Goal: Check status: Check status

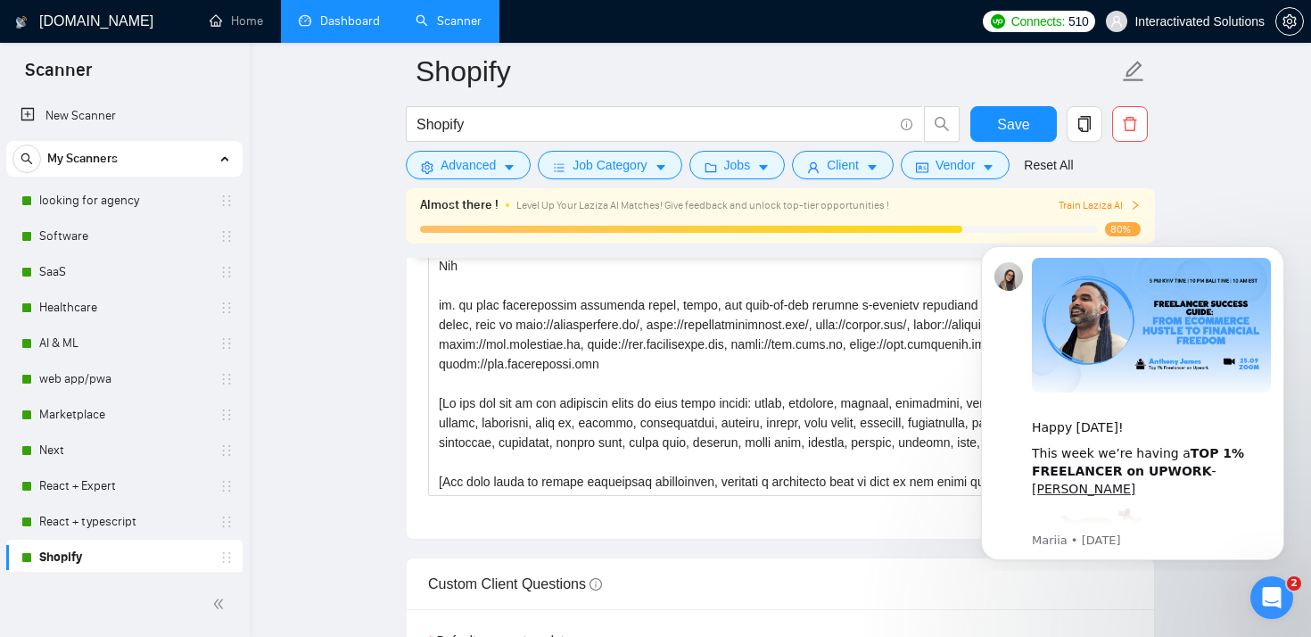
click at [346, 29] on link "Dashboard" at bounding box center [339, 20] width 81 height 15
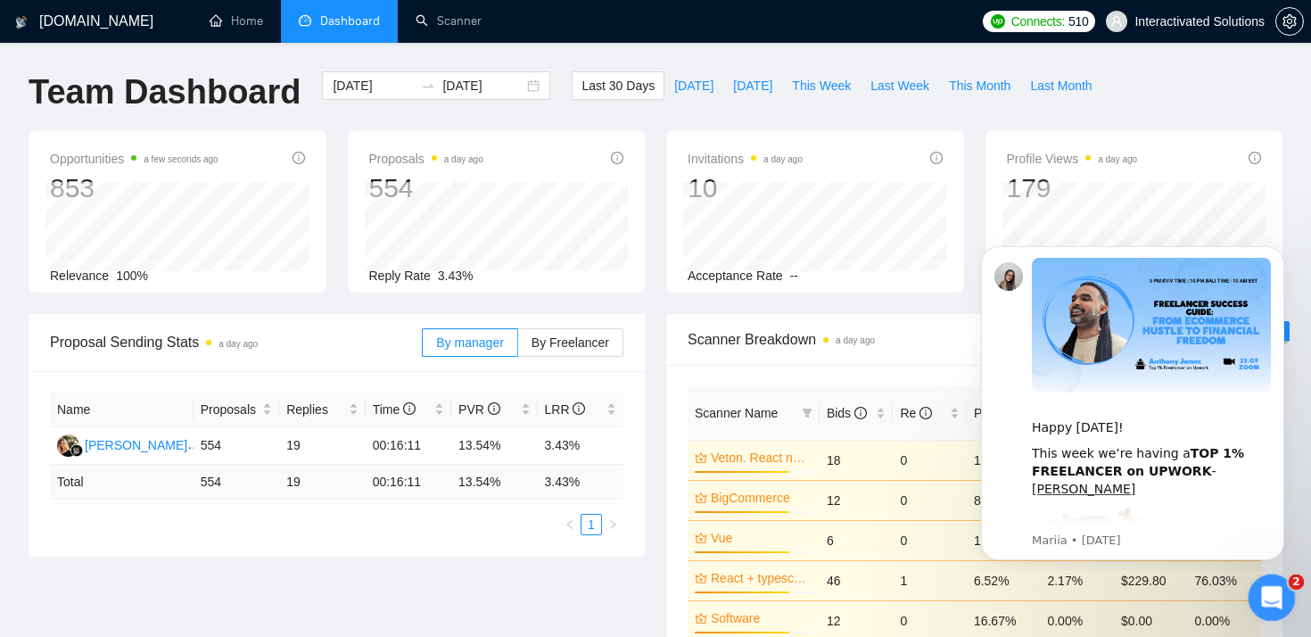
click at [1275, 596] on icon "Open Intercom Messenger" at bounding box center [1269, 595] width 29 height 29
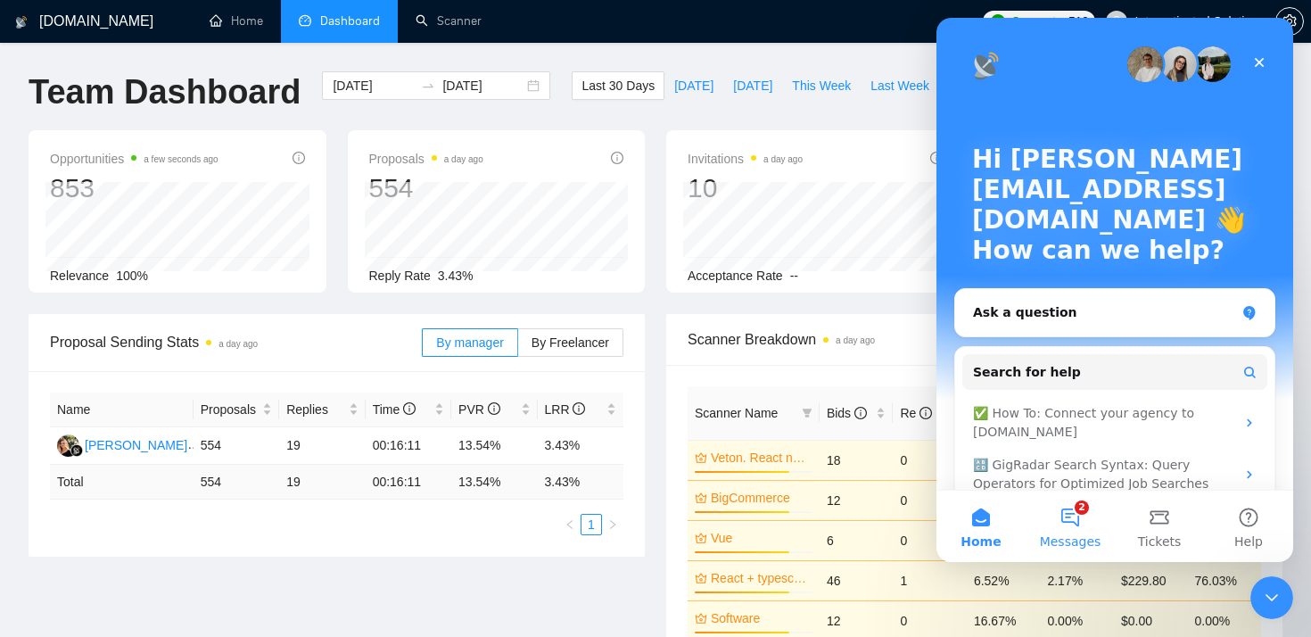
click at [1071, 529] on button "2 Messages" at bounding box center [1070, 526] width 89 height 71
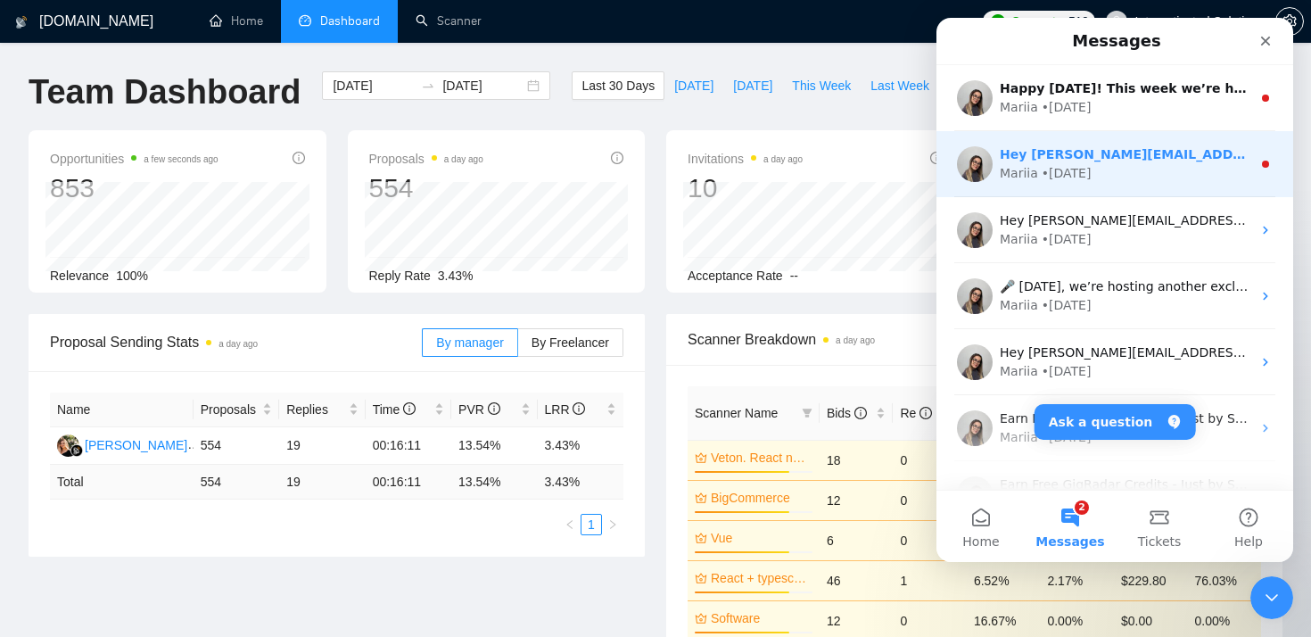
click at [1177, 174] on div "Mariia • [DATE]" at bounding box center [1126, 173] width 252 height 19
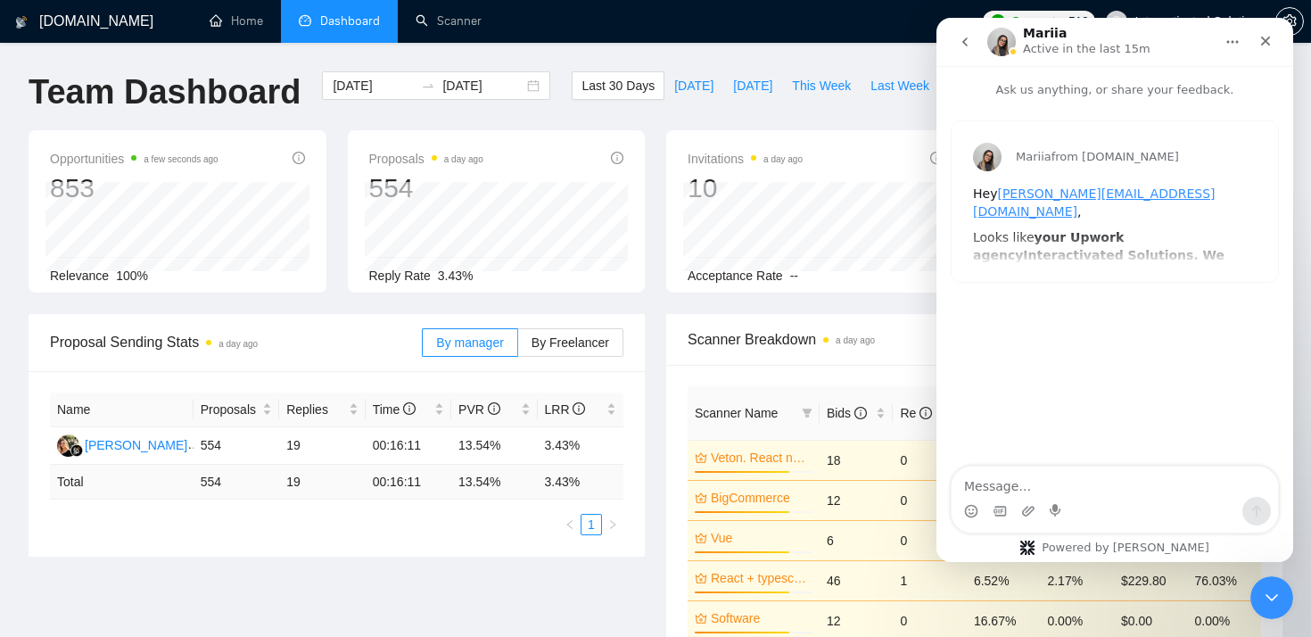
click at [963, 45] on icon "go back" at bounding box center [965, 42] width 14 height 14
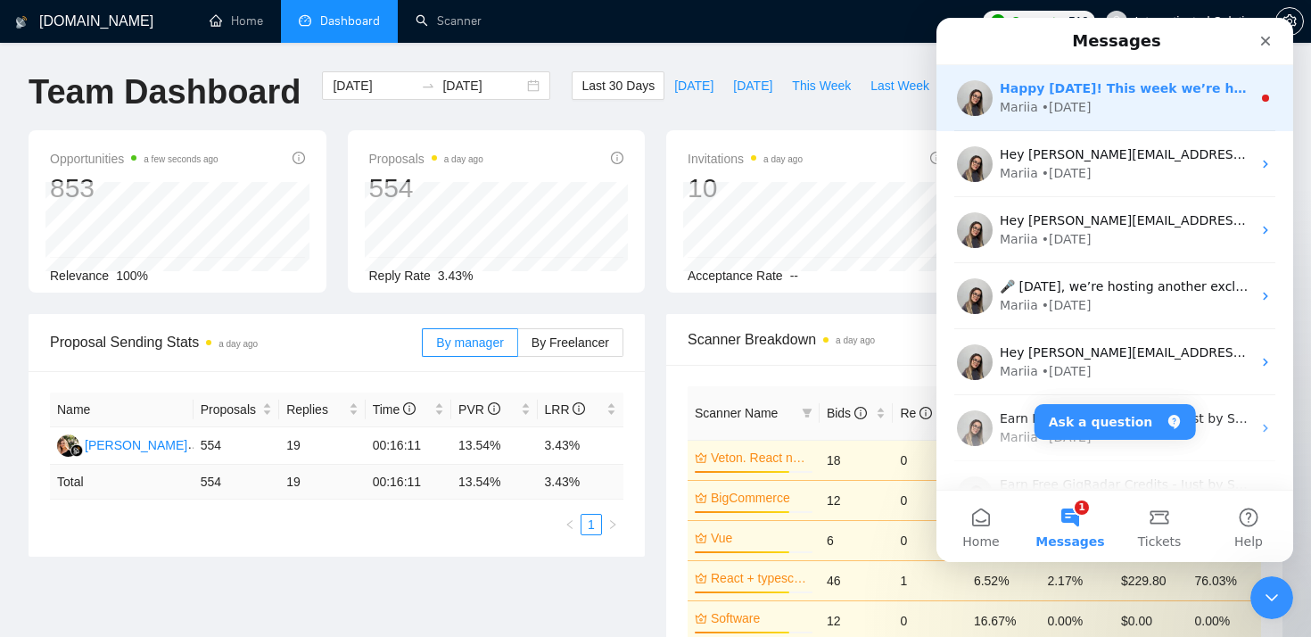
click at [1097, 114] on div "Mariia • [DATE]" at bounding box center [1126, 107] width 252 height 19
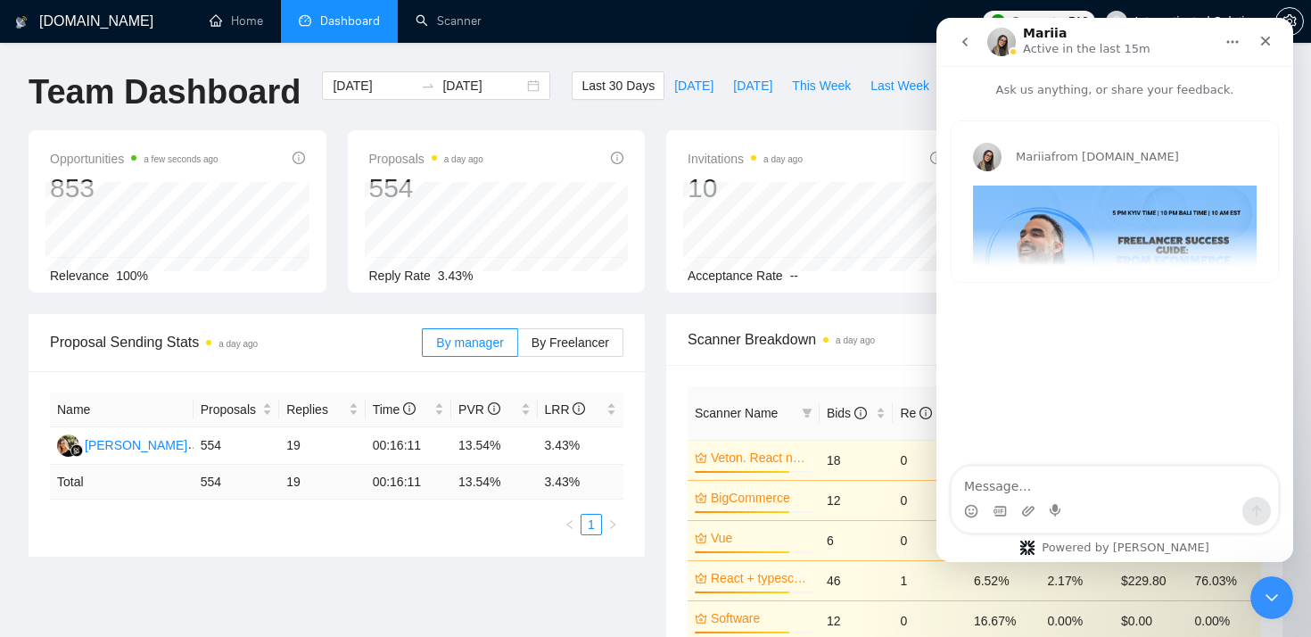
scroll to position [1, 0]
click at [1120, 230] on div "Mariia from [DOMAIN_NAME] Happy [DATE]! This week we’re having a TOP 1% FREELAN…" at bounding box center [1115, 201] width 326 height 161
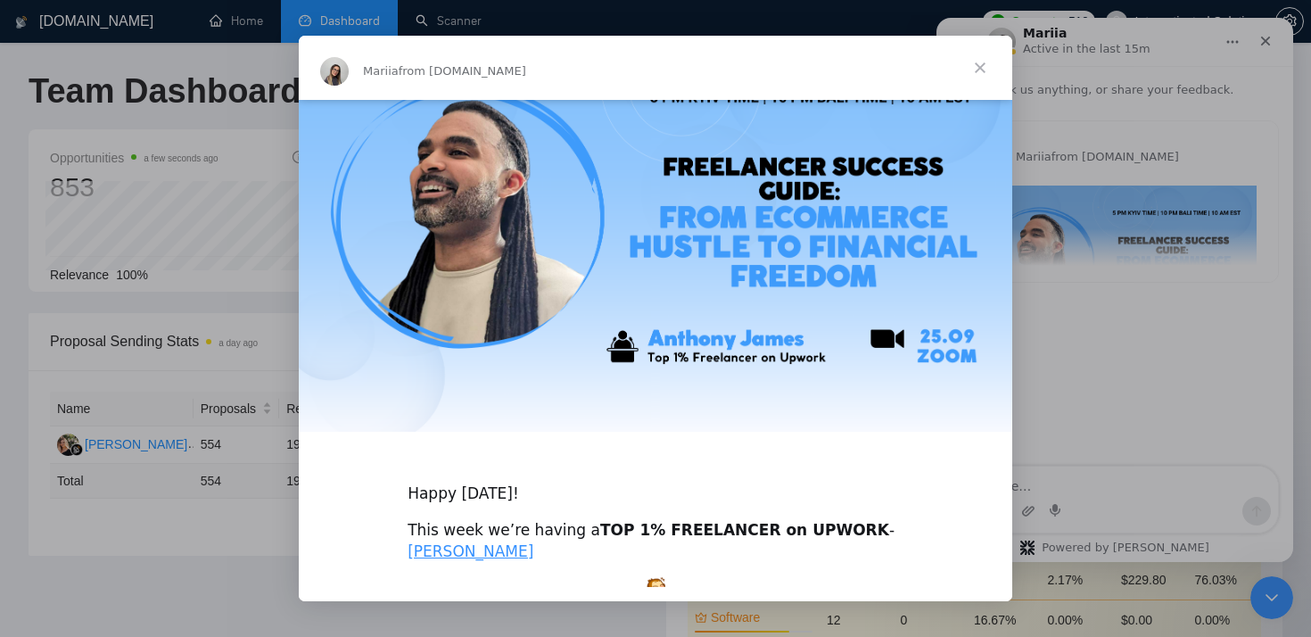
scroll to position [534, 0]
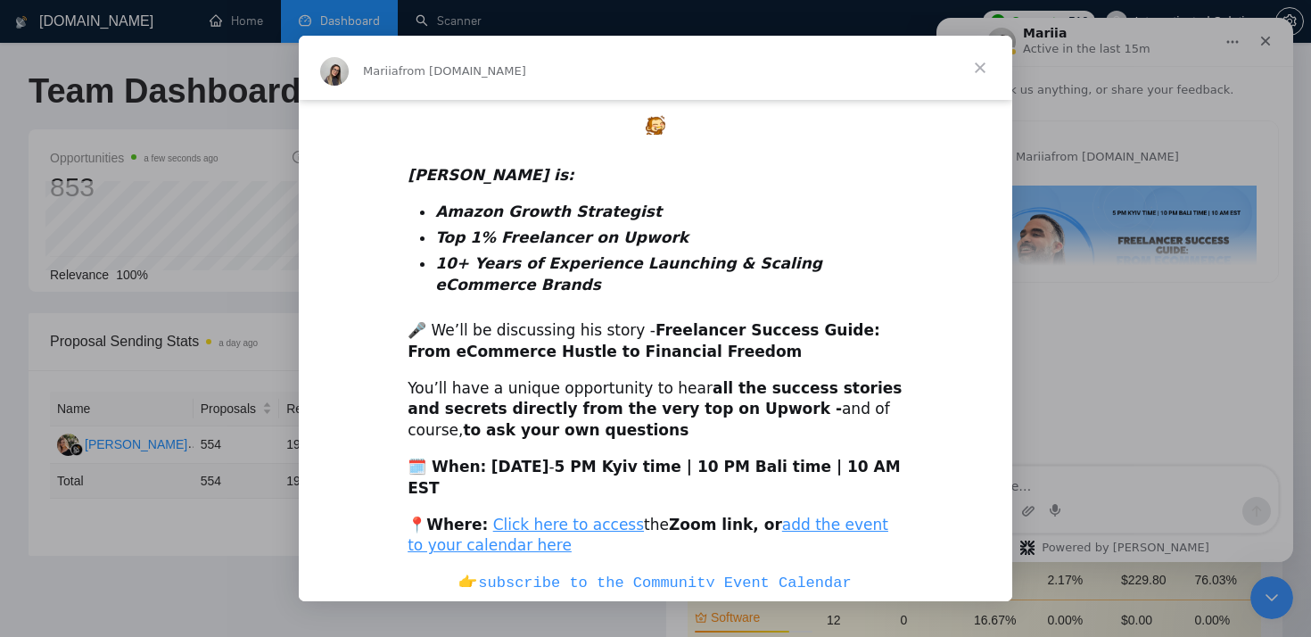
click at [975, 68] on span "Close" at bounding box center [980, 68] width 64 height 64
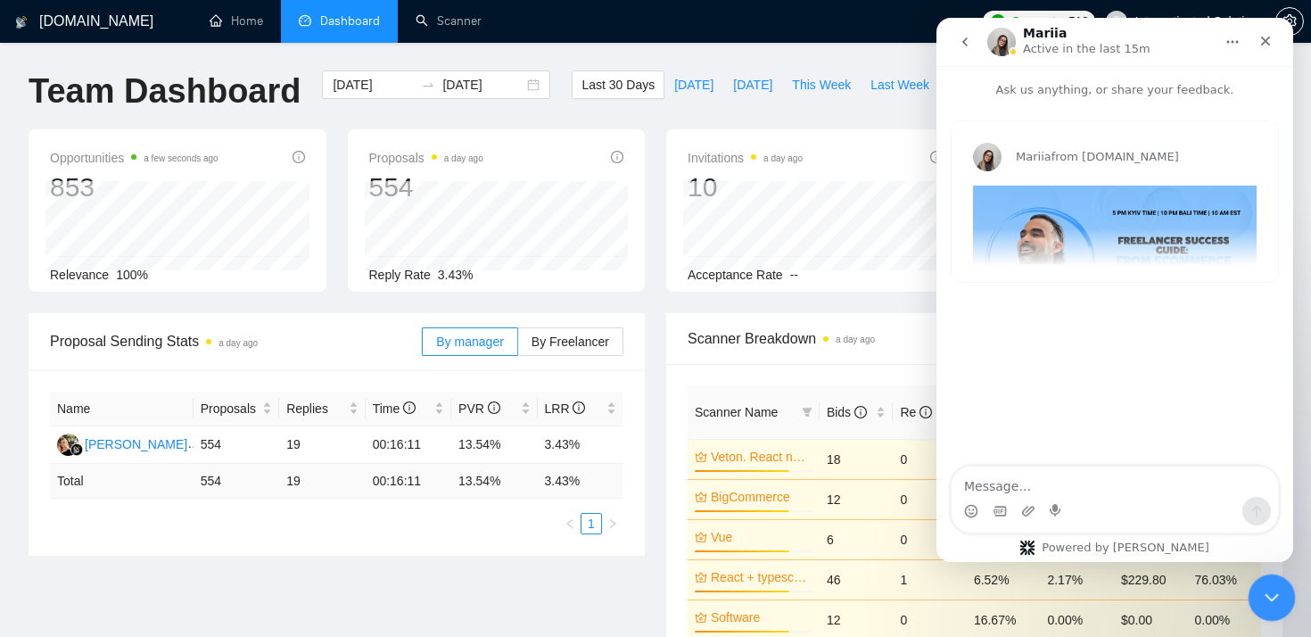
click at [1268, 588] on icon "Close Intercom Messenger" at bounding box center [1269, 594] width 21 height 21
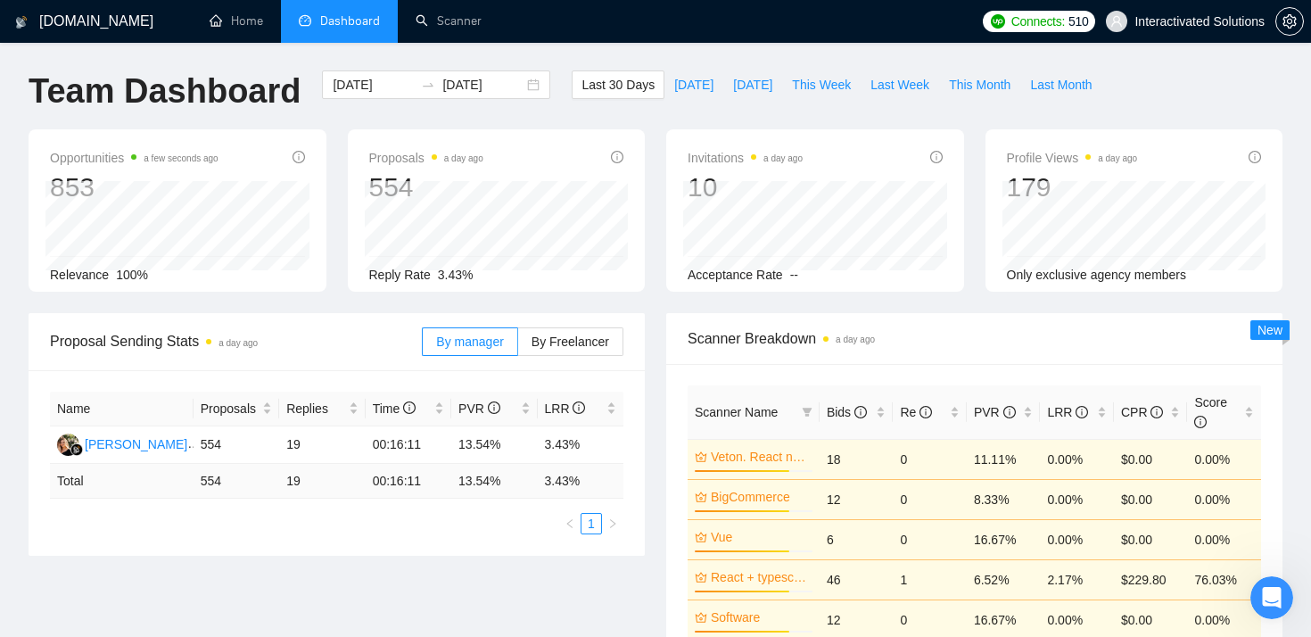
scroll to position [0, 0]
click at [1003, 88] on span "This Month" at bounding box center [980, 85] width 62 height 20
type input "[DATE]"
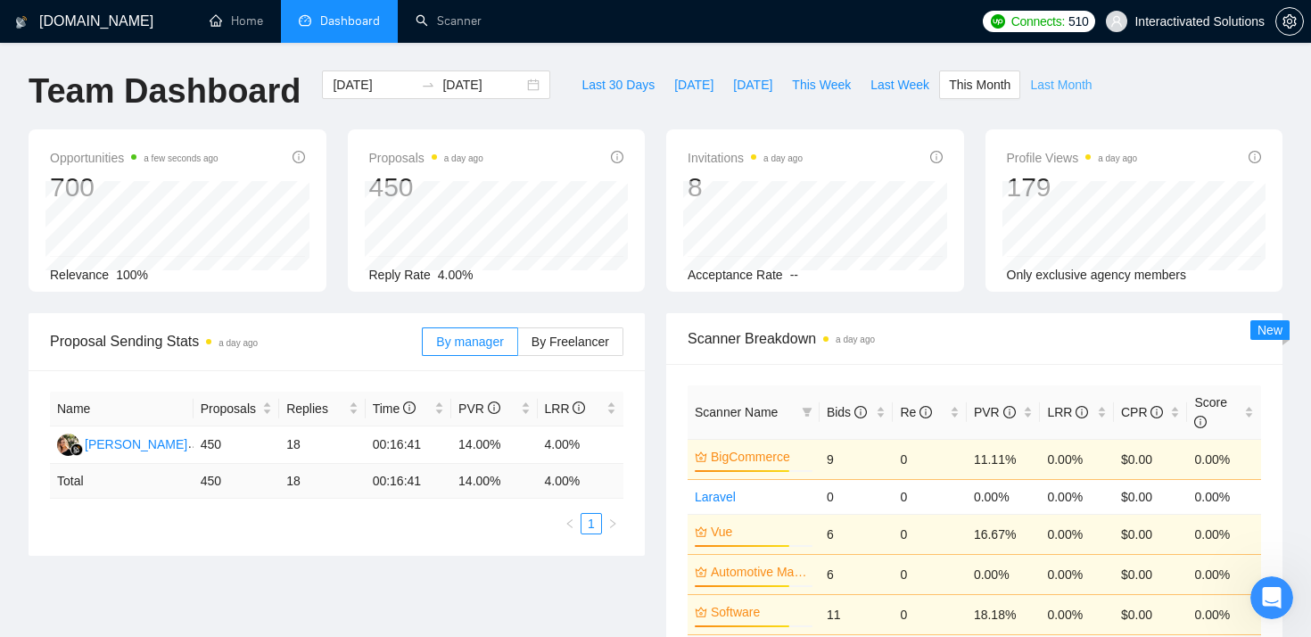
click at [1057, 94] on span "Last Month" at bounding box center [1061, 85] width 62 height 20
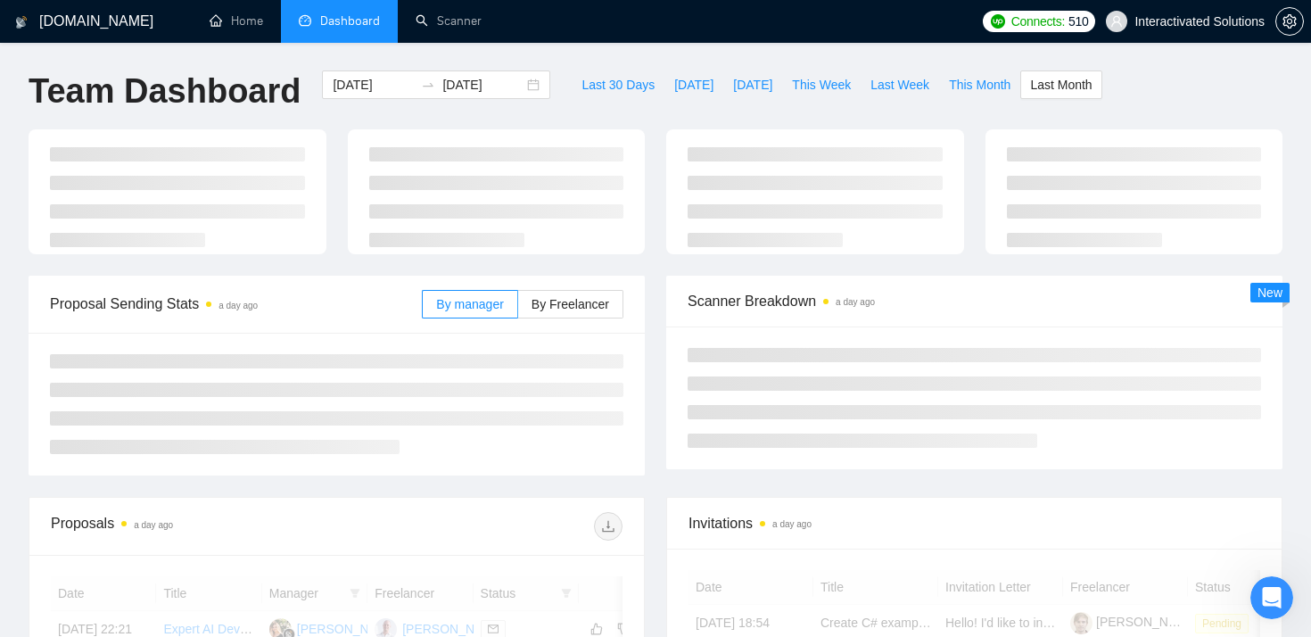
type input "[DATE]"
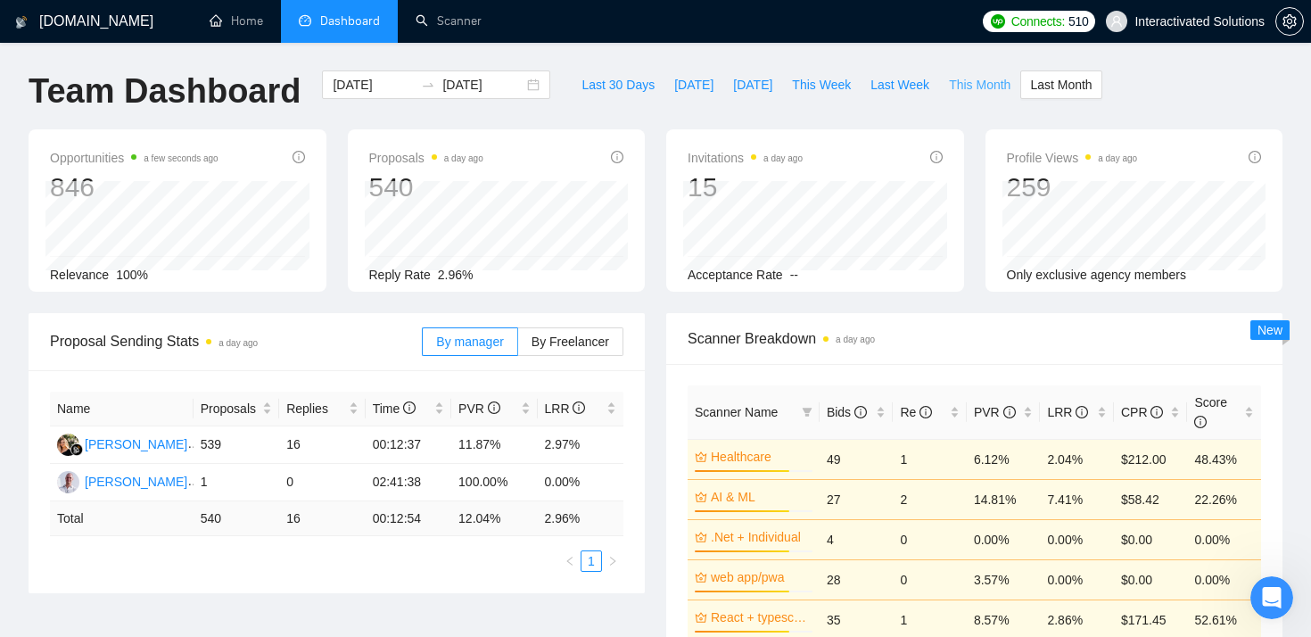
click at [977, 91] on span "This Month" at bounding box center [980, 85] width 62 height 20
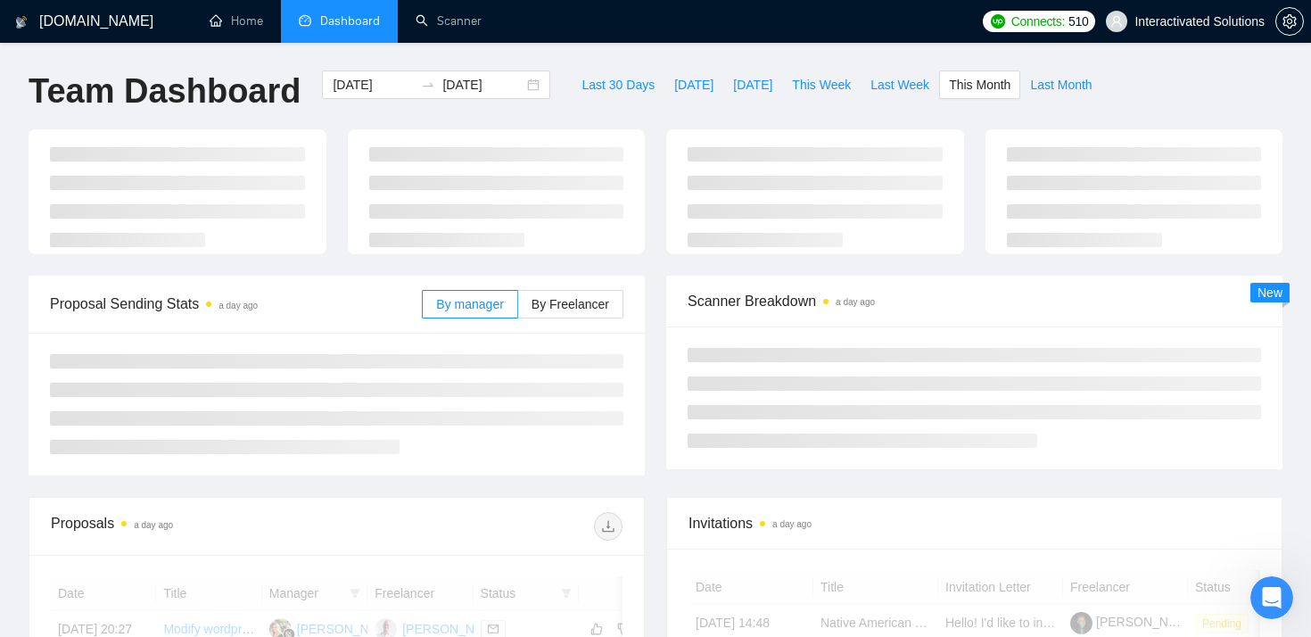
type input "[DATE]"
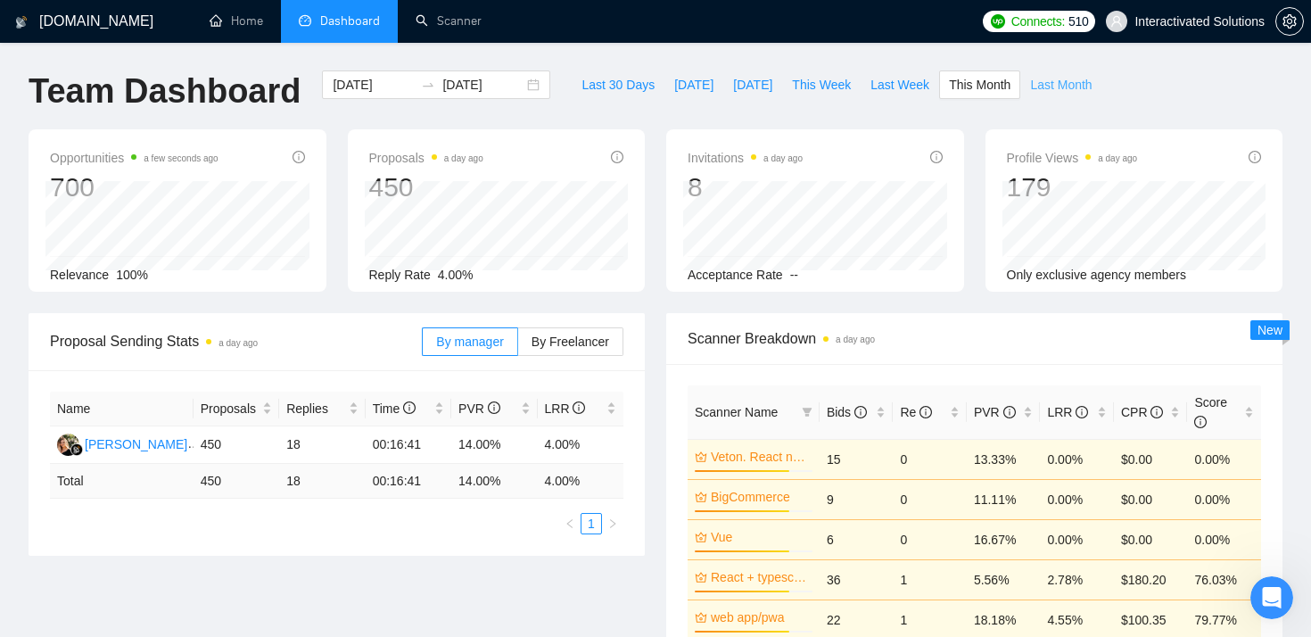
click at [1047, 89] on span "Last Month" at bounding box center [1061, 85] width 62 height 20
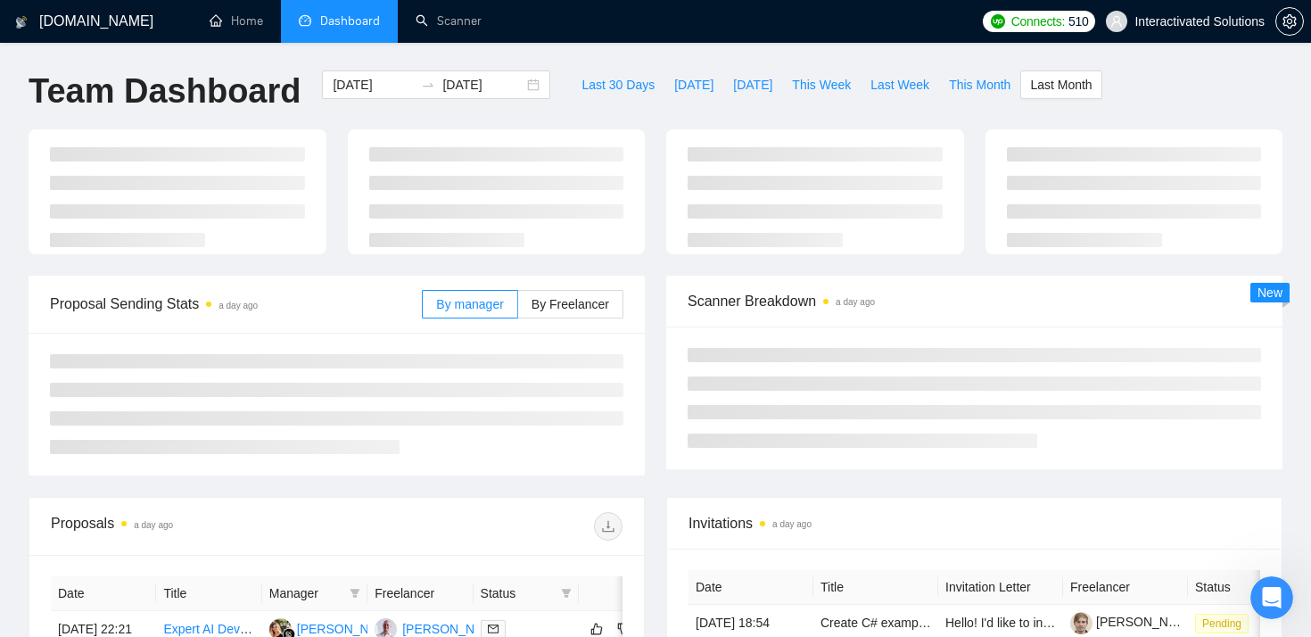
type input "[DATE]"
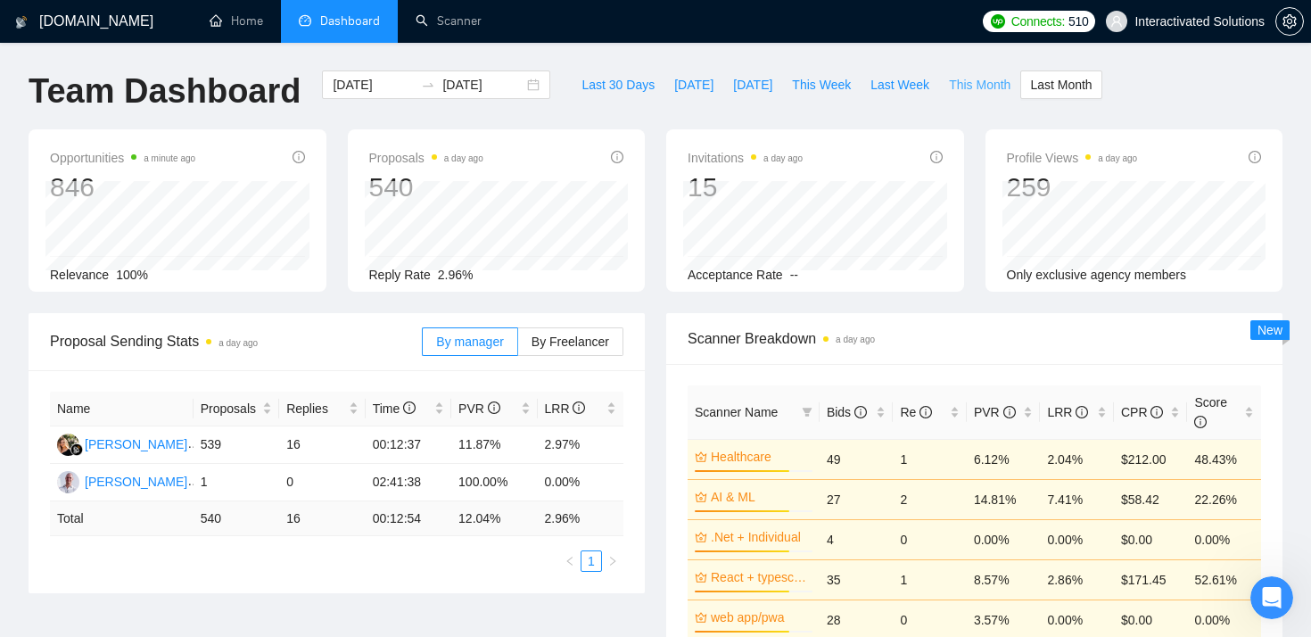
click at [977, 90] on span "This Month" at bounding box center [980, 85] width 62 height 20
type input "[DATE]"
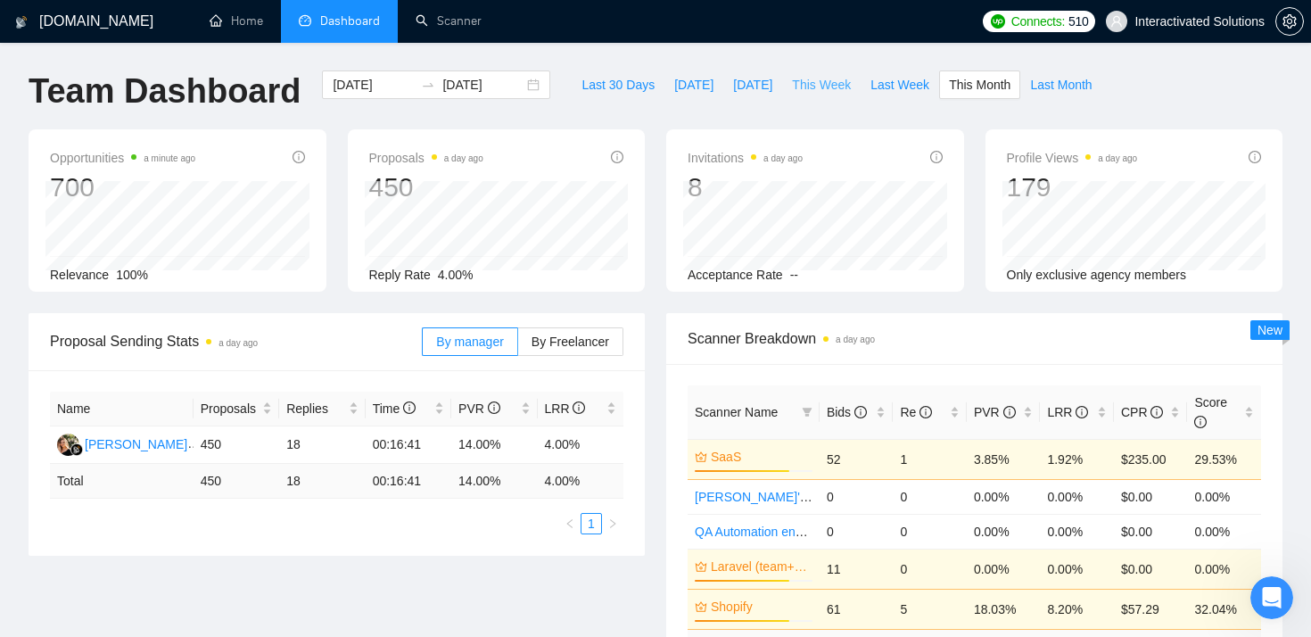
click at [787, 94] on button "This Week" at bounding box center [821, 84] width 78 height 29
type input "[DATE]"
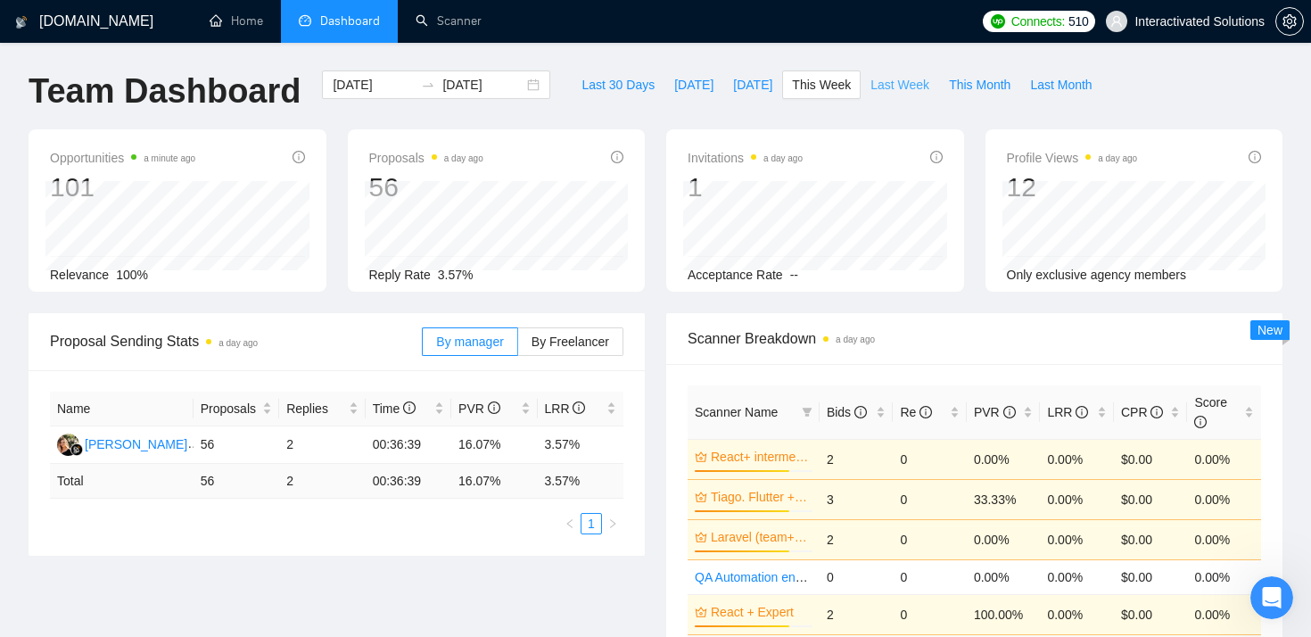
click at [920, 91] on span "Last Week" at bounding box center [900, 85] width 59 height 20
type input "[DATE]"
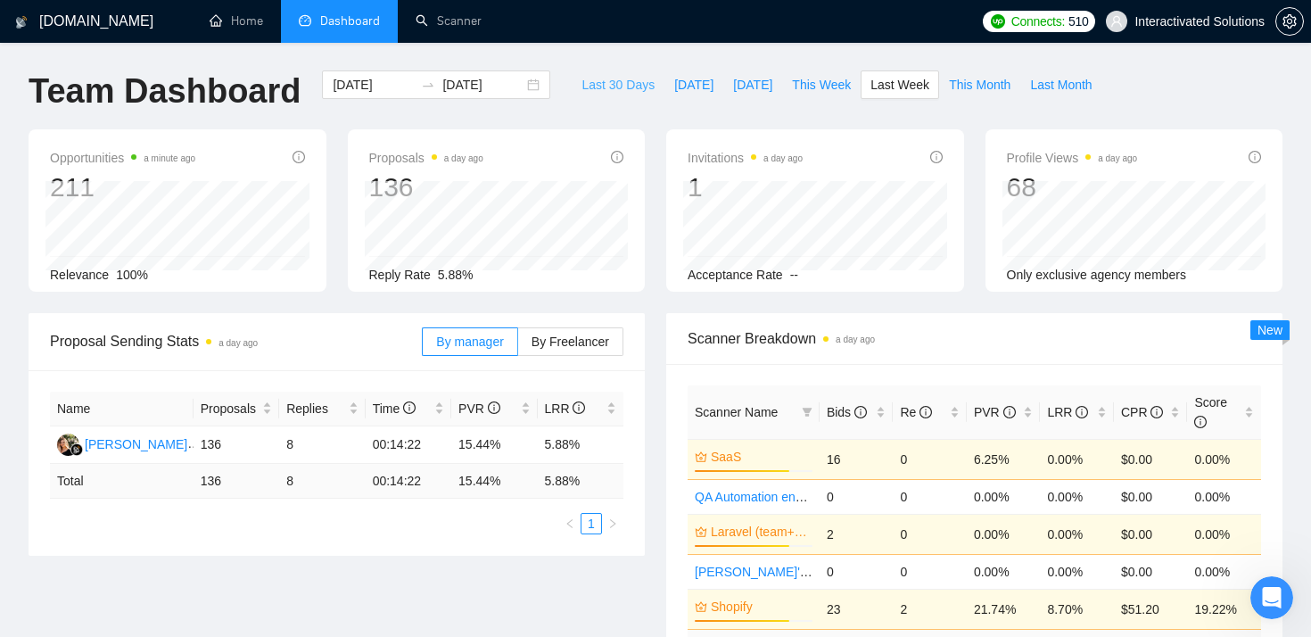
click at [603, 89] on span "Last 30 Days" at bounding box center [618, 85] width 73 height 20
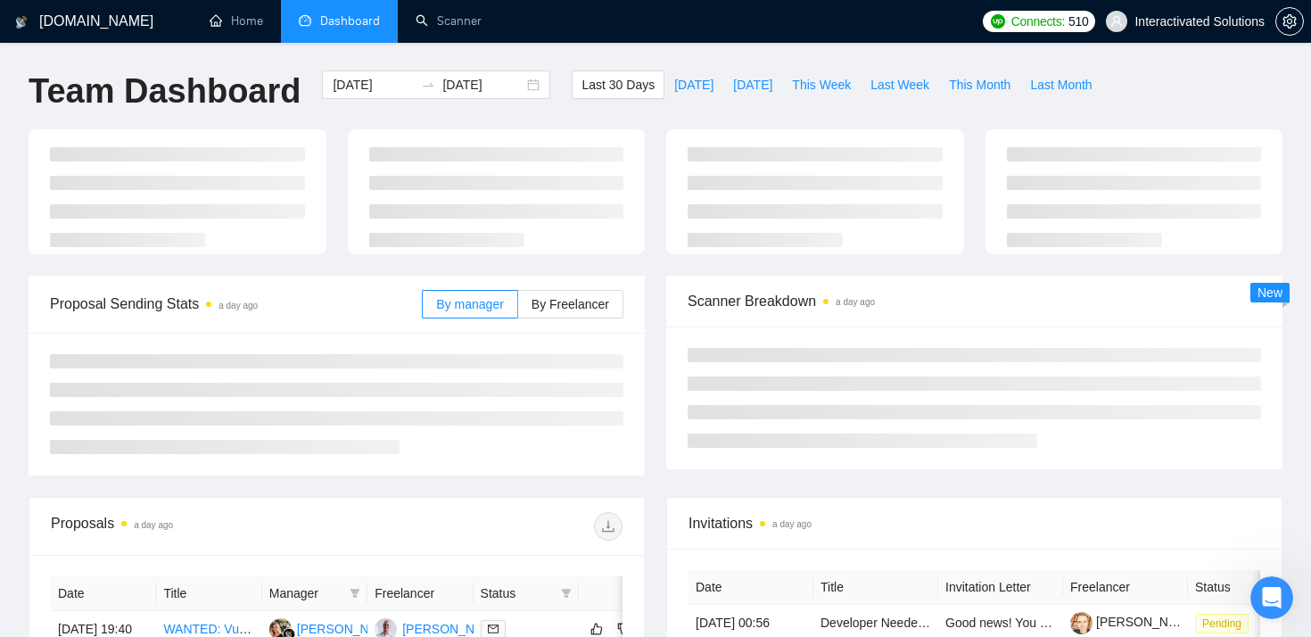
type input "[DATE]"
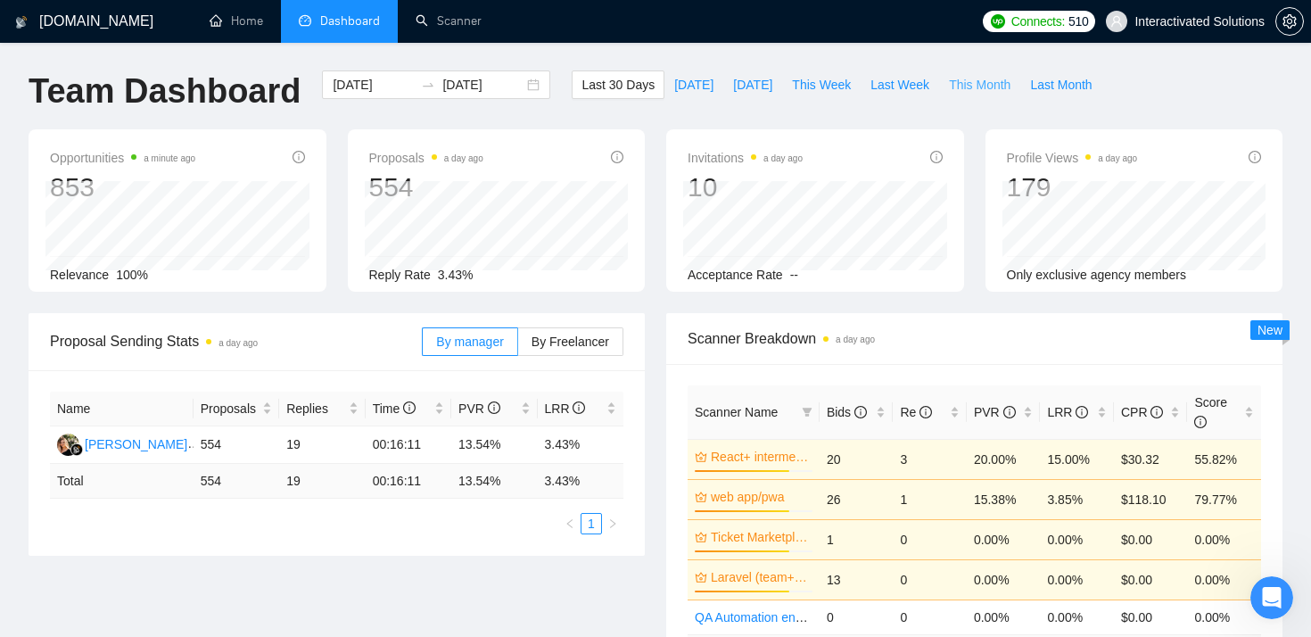
click at [979, 74] on button "This Month" at bounding box center [979, 84] width 81 height 29
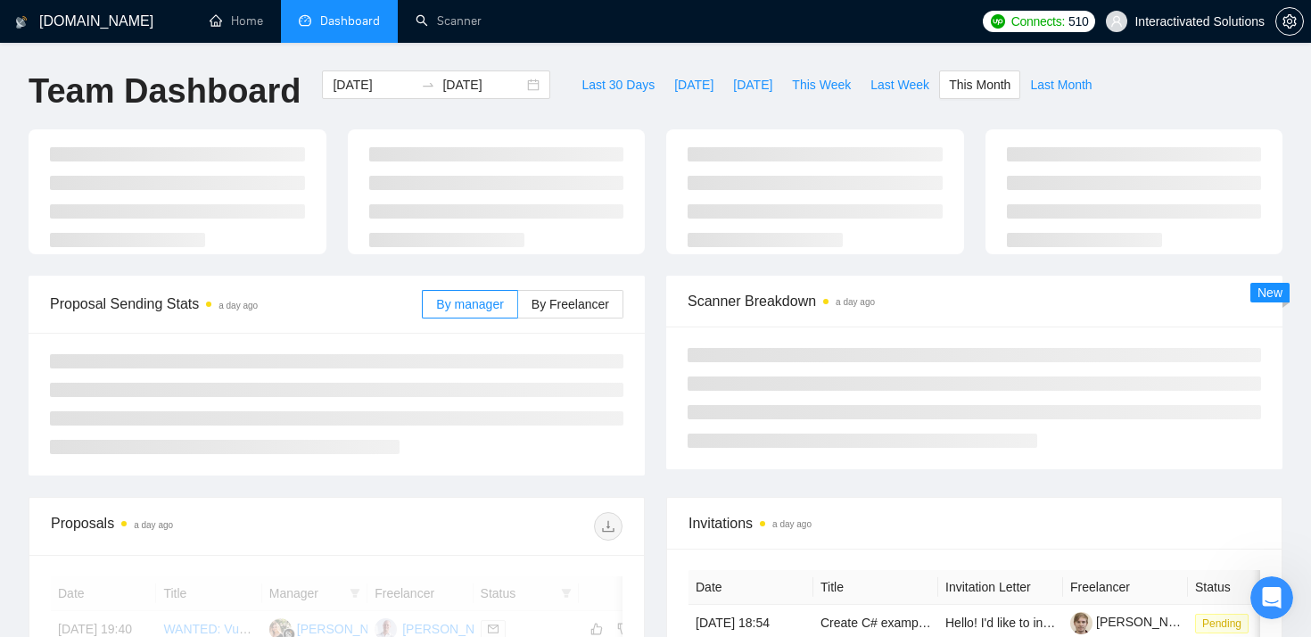
type input "[DATE]"
